Goal: Task Accomplishment & Management: Manage account settings

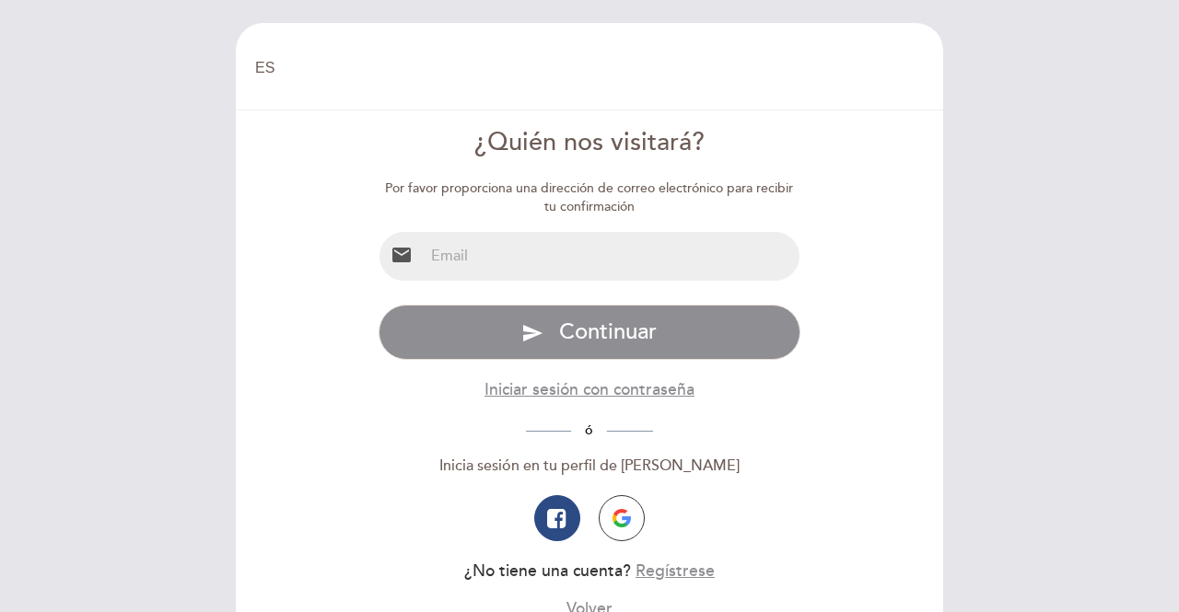
select select "es"
click at [562, 267] on input "email" at bounding box center [612, 256] width 377 height 49
type input "[EMAIL_ADDRESS][DOMAIN_NAME]"
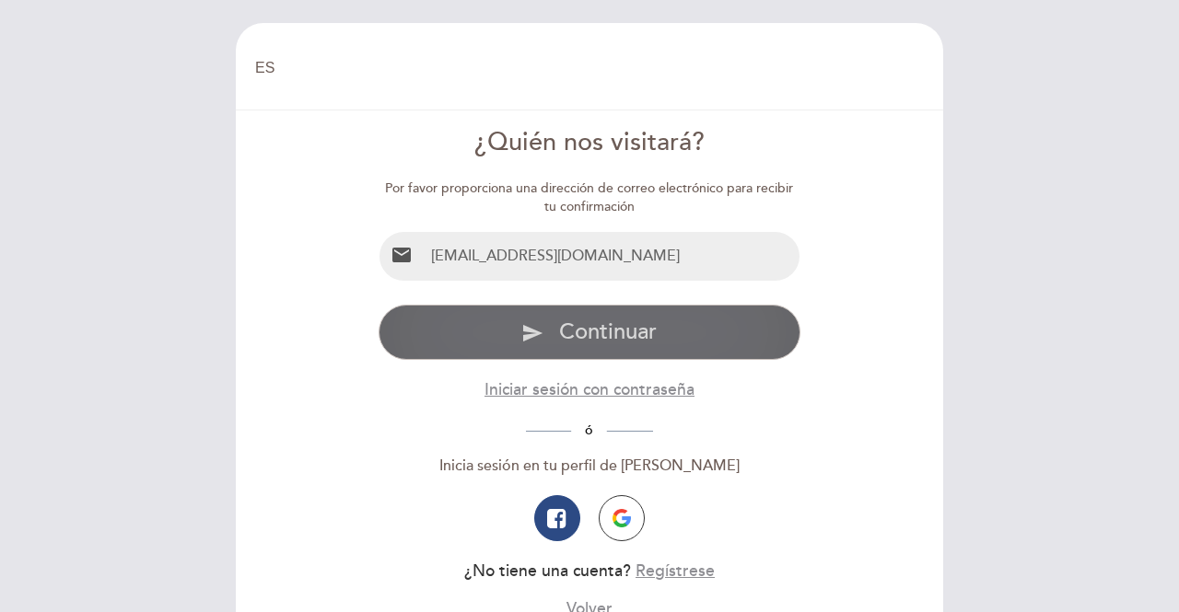
click at [591, 338] on span "Continuar" at bounding box center [608, 332] width 98 height 27
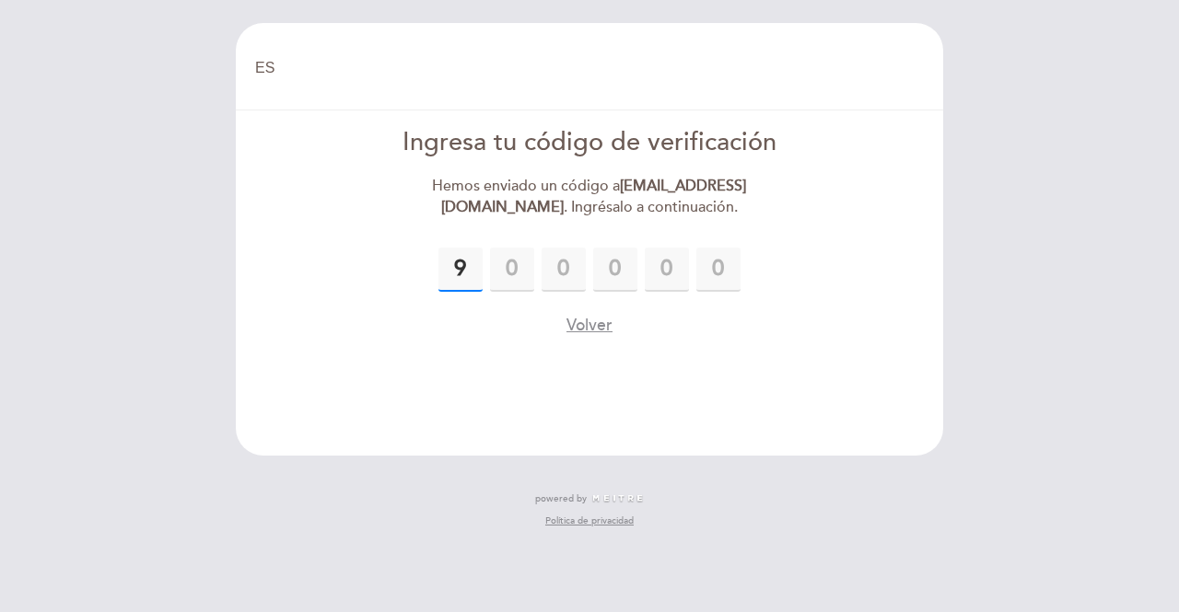
type input "9"
type input "3"
type input "6"
type input "3"
type input "5"
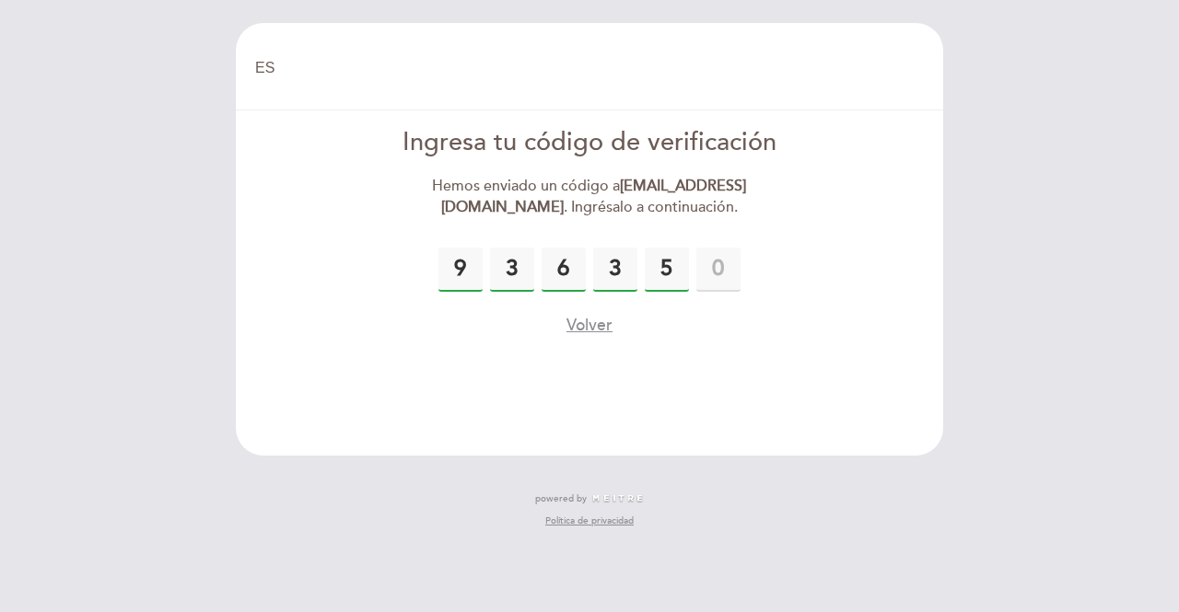
click at [552, 271] on input "6" at bounding box center [563, 270] width 44 height 44
type input "3"
type input "5"
type input "3"
type input "5"
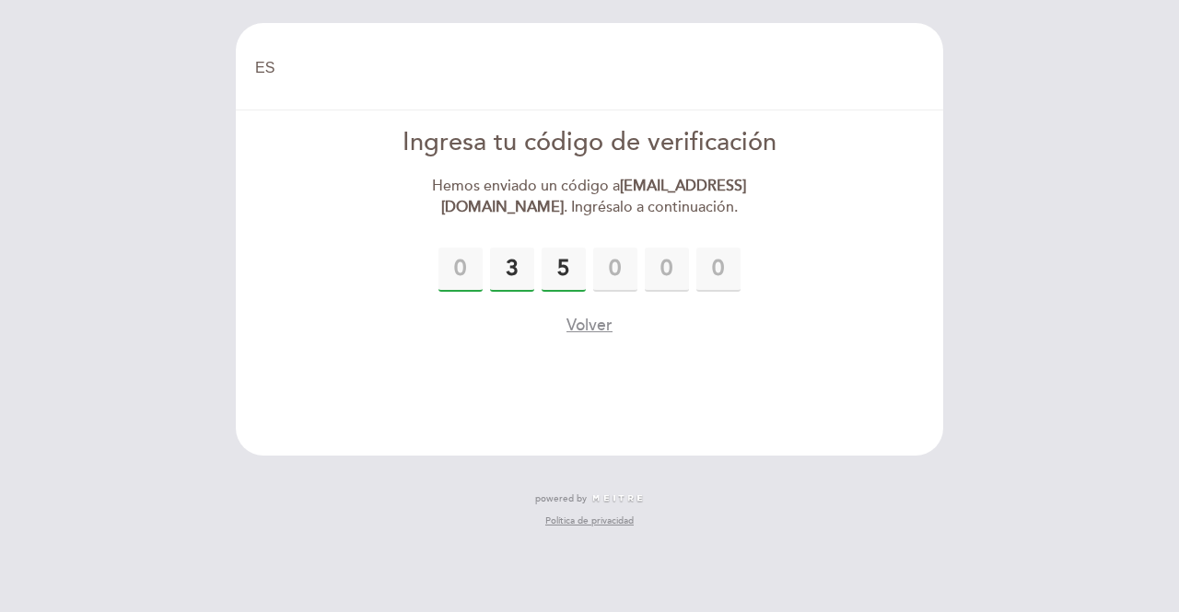
type input "3"
type input "5"
type input "9"
type input "3"
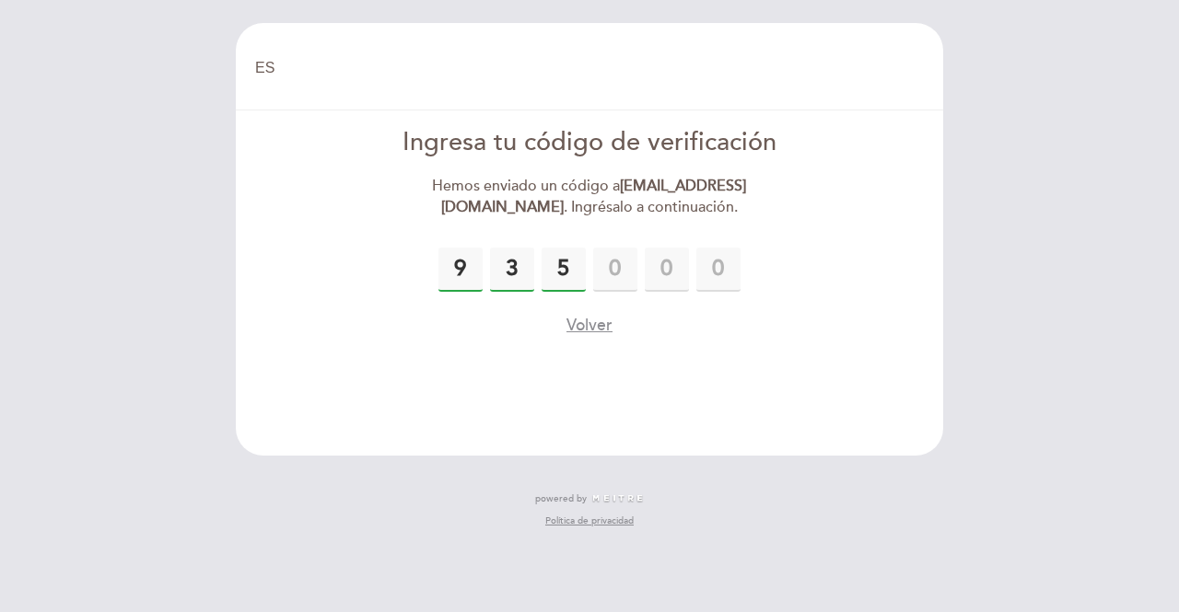
type input "5"
type input "6"
type input "3"
type input "5"
